Goal: Task Accomplishment & Management: Use online tool/utility

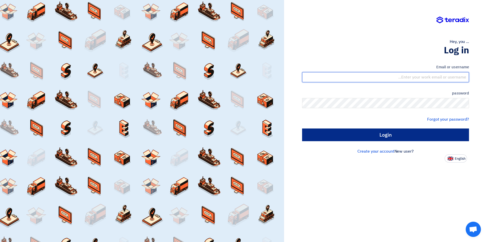
type input "sales@tareeqalkhair.com"
click at [365, 133] on input "Login" at bounding box center [385, 134] width 167 height 13
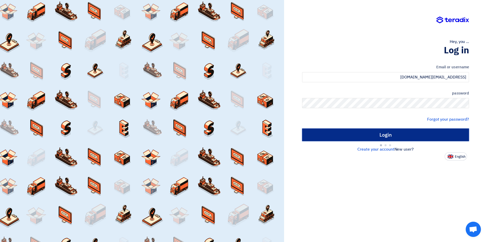
type input "Sign in"
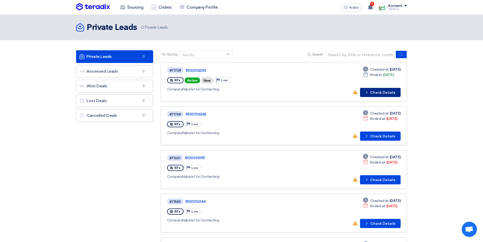
click at [386, 93] on font "Check Details" at bounding box center [382, 92] width 25 height 4
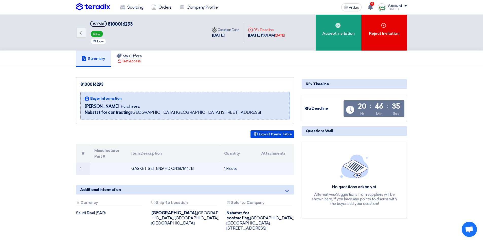
click at [187, 167] on font "GASKET SET;ENG HD OH:187814213" at bounding box center [162, 168] width 62 height 5
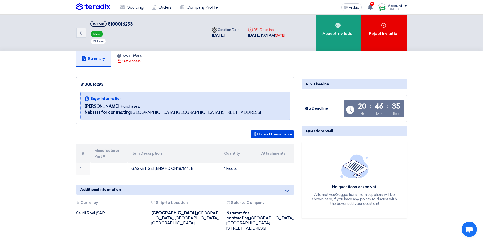
copy font "187814213"
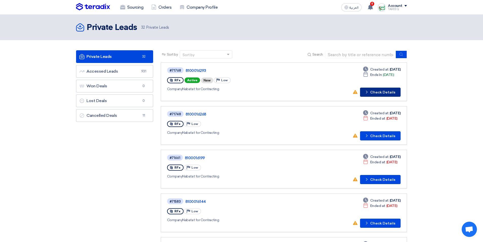
click at [375, 91] on button "Check details Check Details" at bounding box center [380, 91] width 41 height 9
